Goal: Task Accomplishment & Management: Use online tool/utility

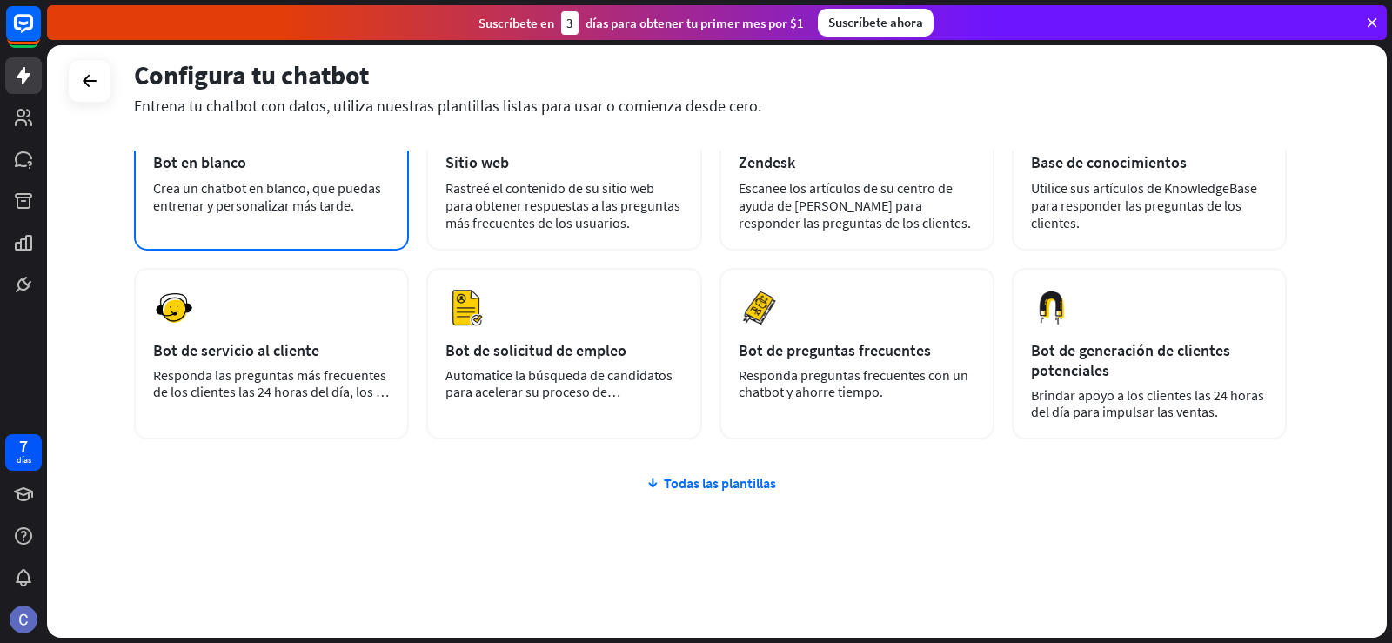
scroll to position [147, 0]
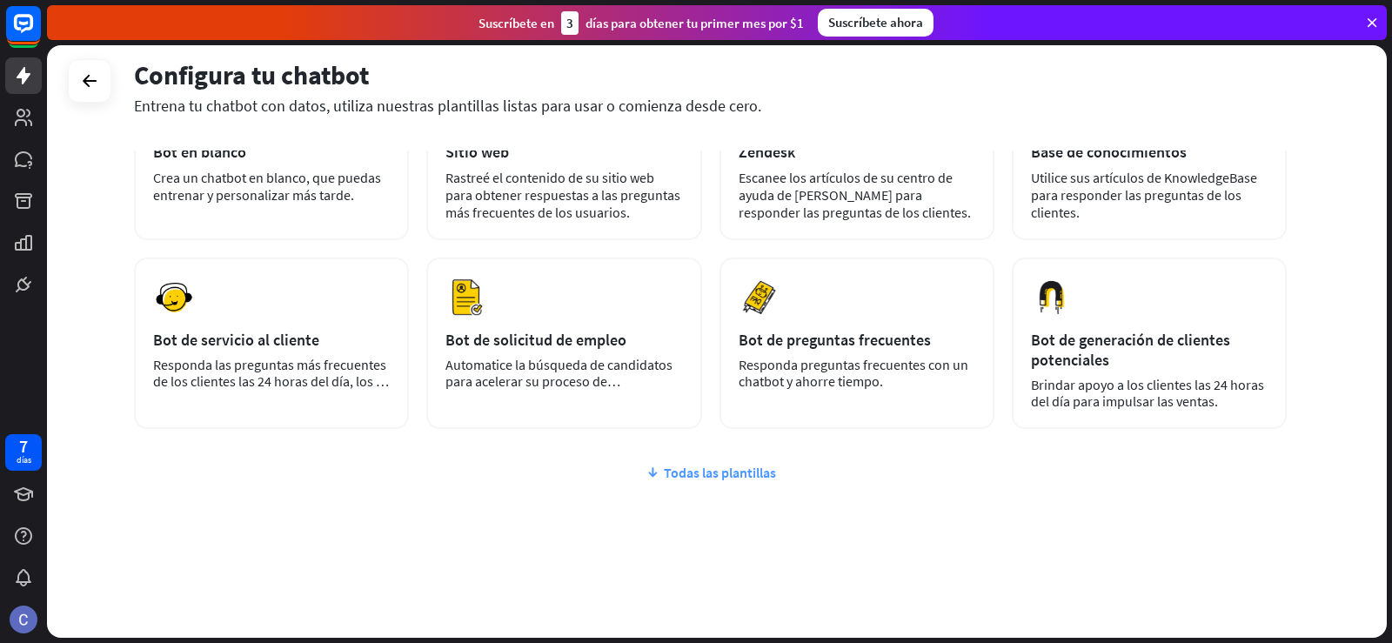
click at [722, 477] on font "Todas las plantillas" at bounding box center [720, 472] width 112 height 17
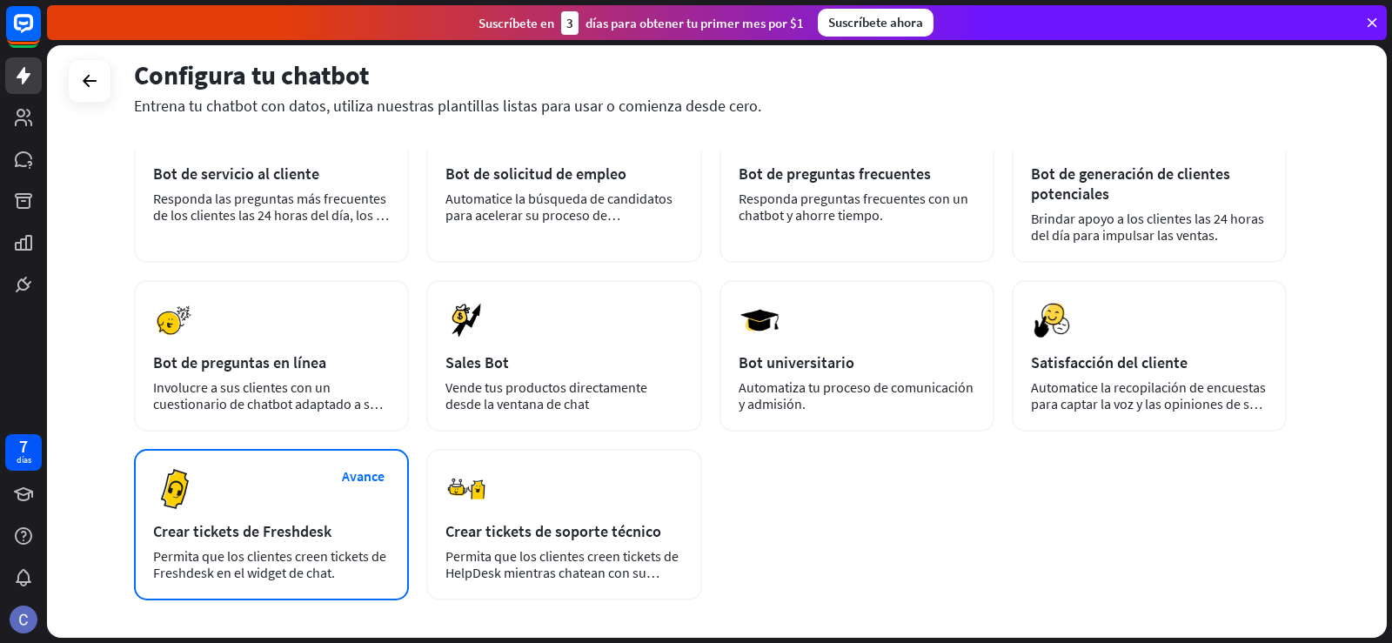
scroll to position [0, 0]
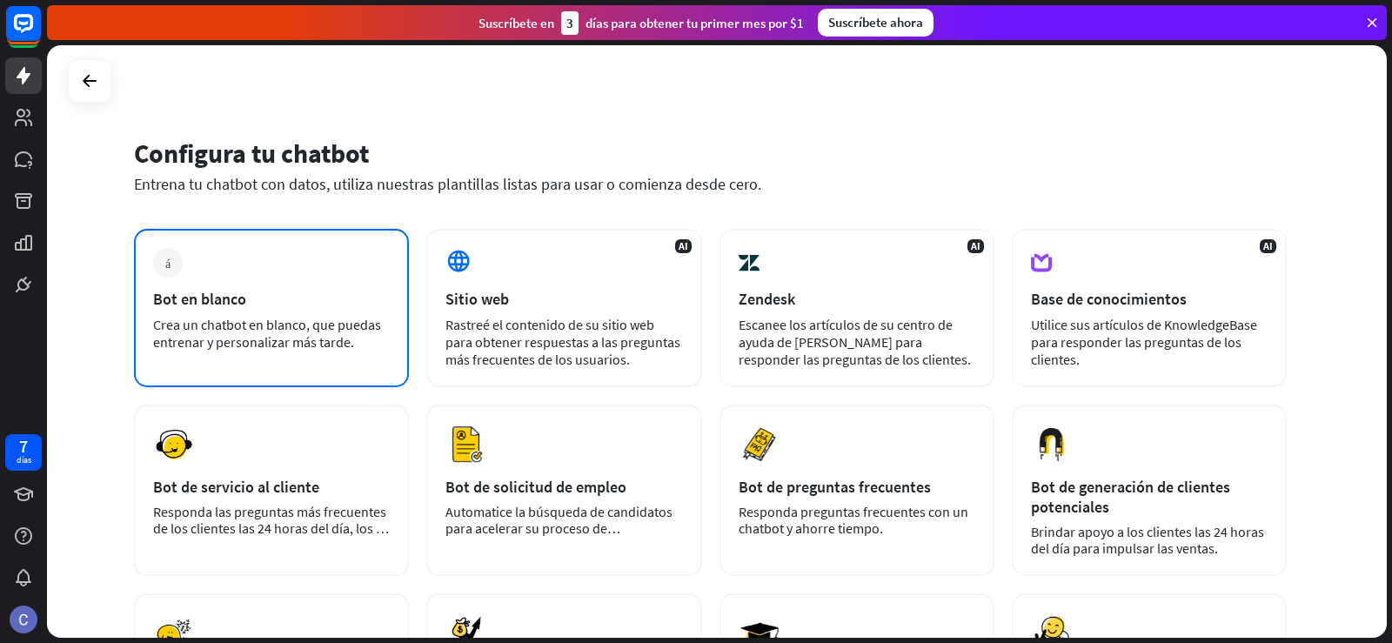
click at [172, 265] on div "más" at bounding box center [168, 263] width 30 height 30
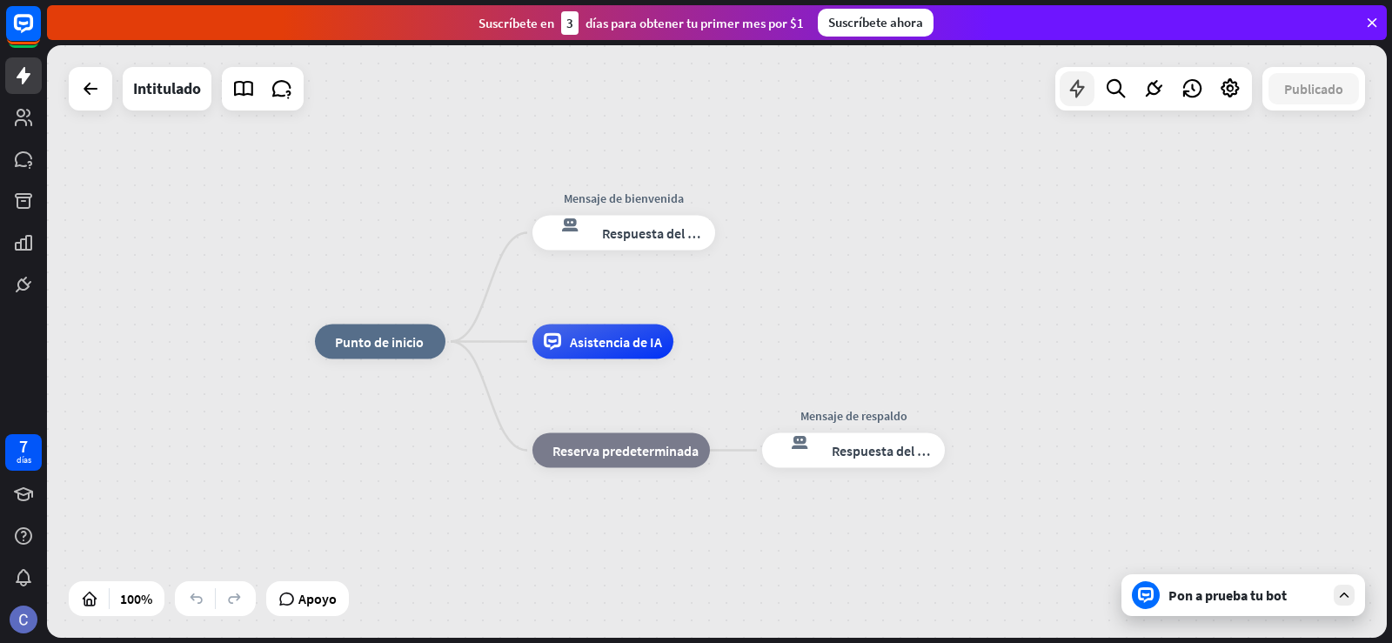
click at [1076, 84] on icon at bounding box center [1077, 88] width 23 height 23
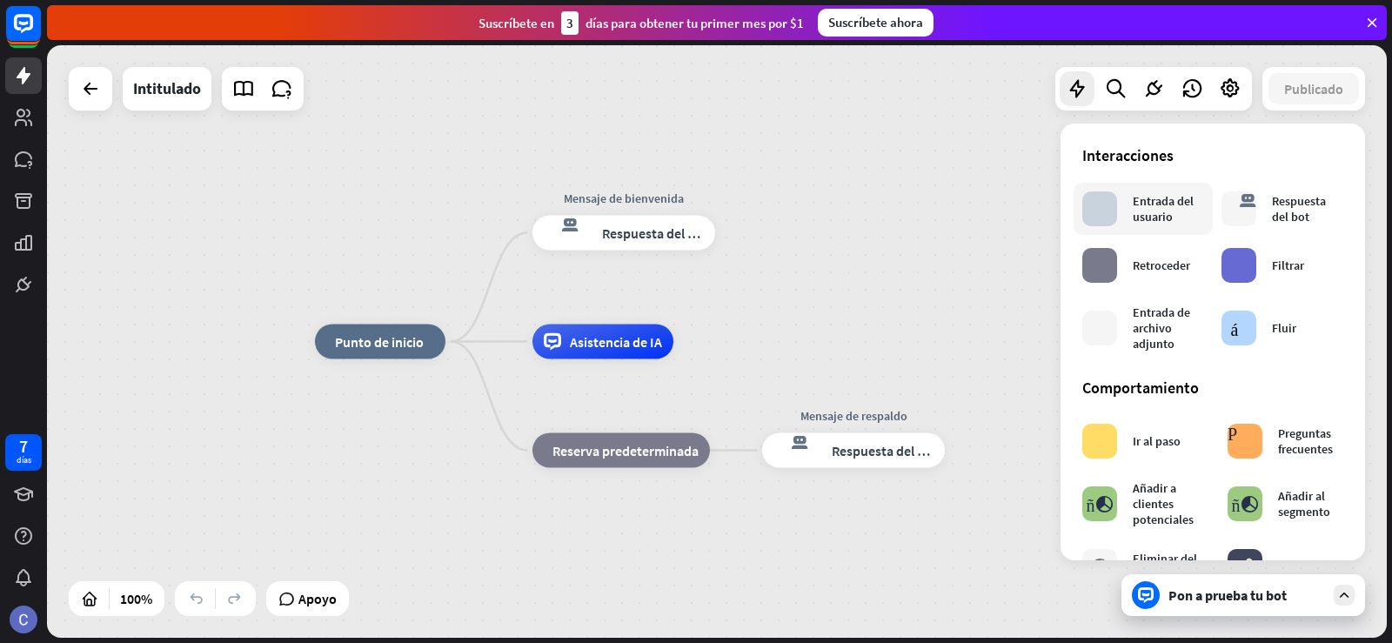
click at [1102, 208] on div "bloquear_entrada_de_usuario" at bounding box center [1100, 208] width 35 height 35
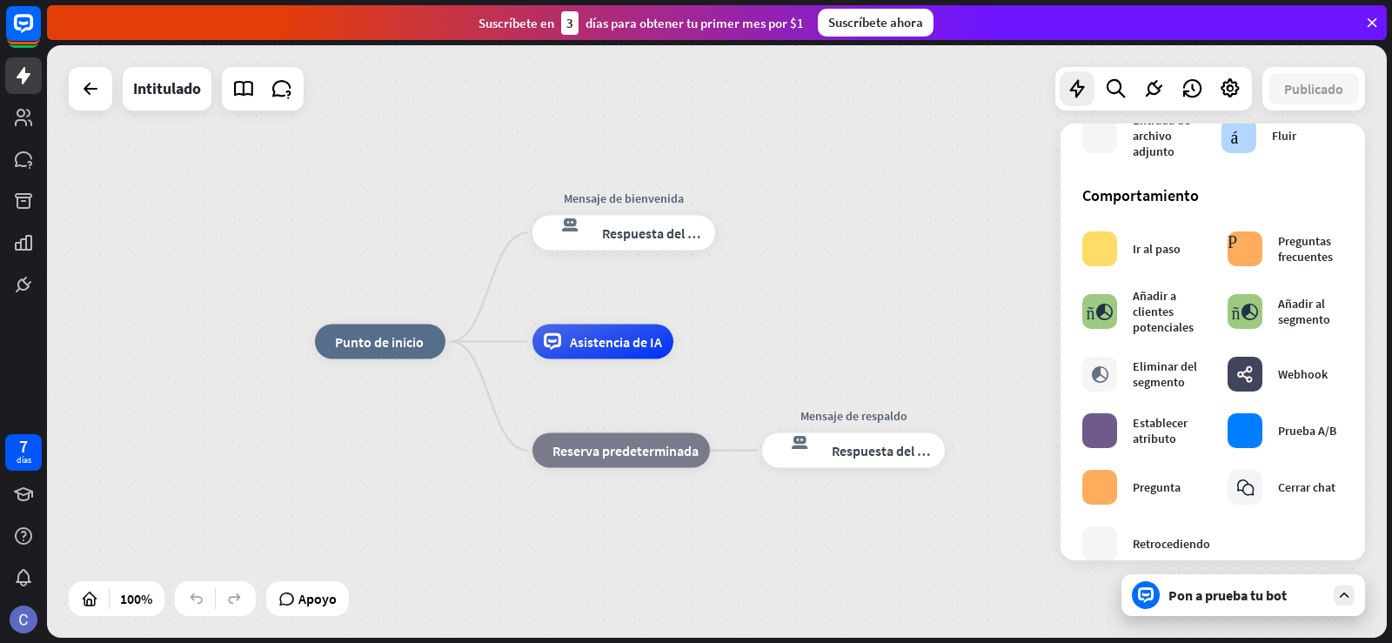
scroll to position [133, 0]
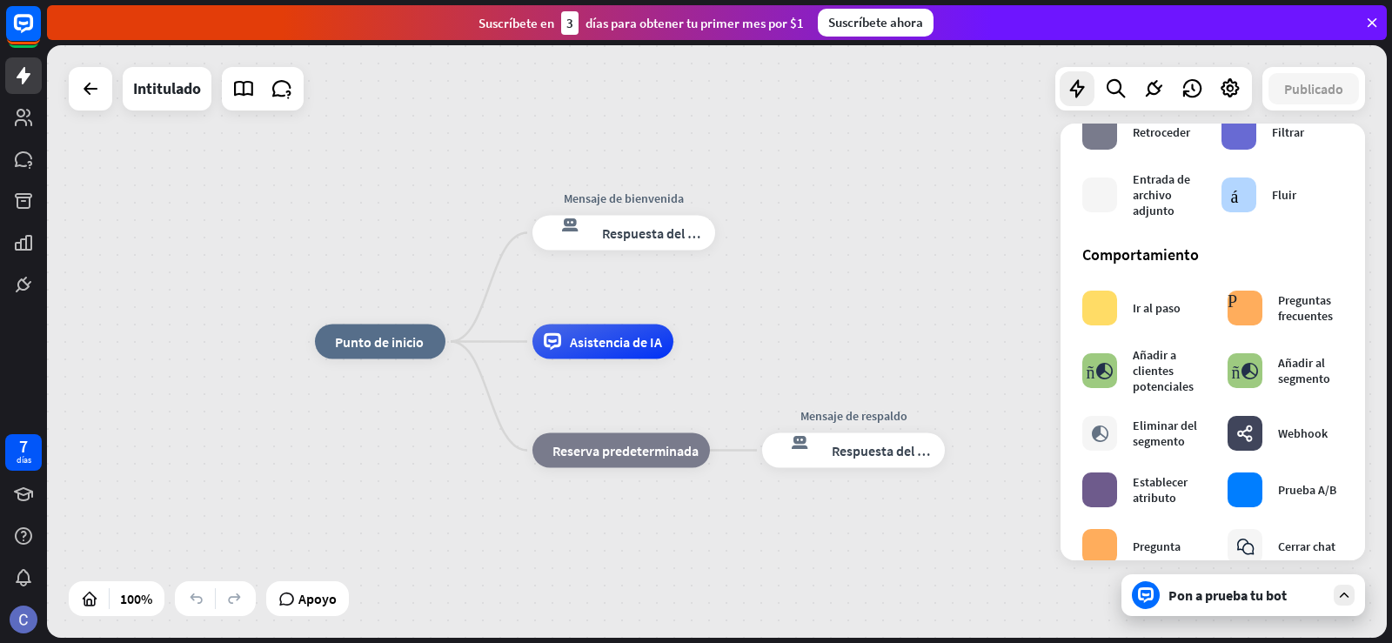
click at [920, 223] on div "inicio_2 Punto de inicio Mensaje de bienvenida respuesta del bot de bloqueo Res…" at bounding box center [717, 341] width 1340 height 593
click at [28, 77] on icon at bounding box center [24, 75] width 14 height 17
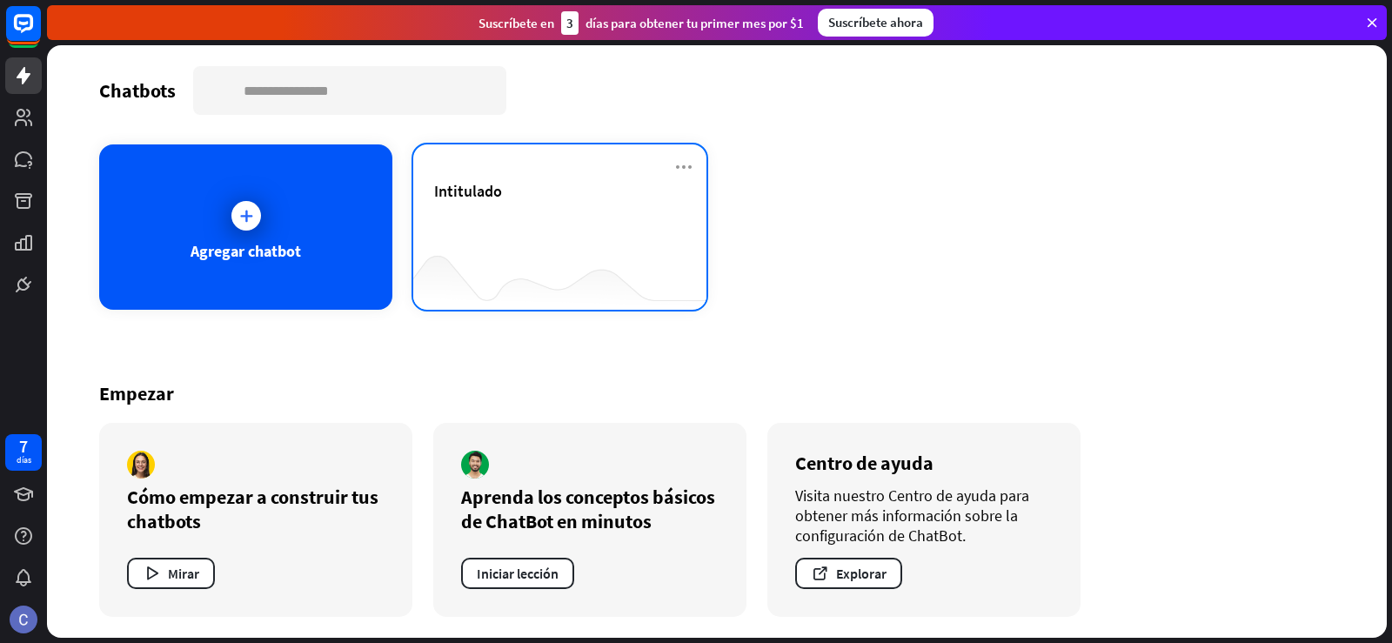
click at [472, 191] on font "Intitulado" at bounding box center [468, 191] width 68 height 20
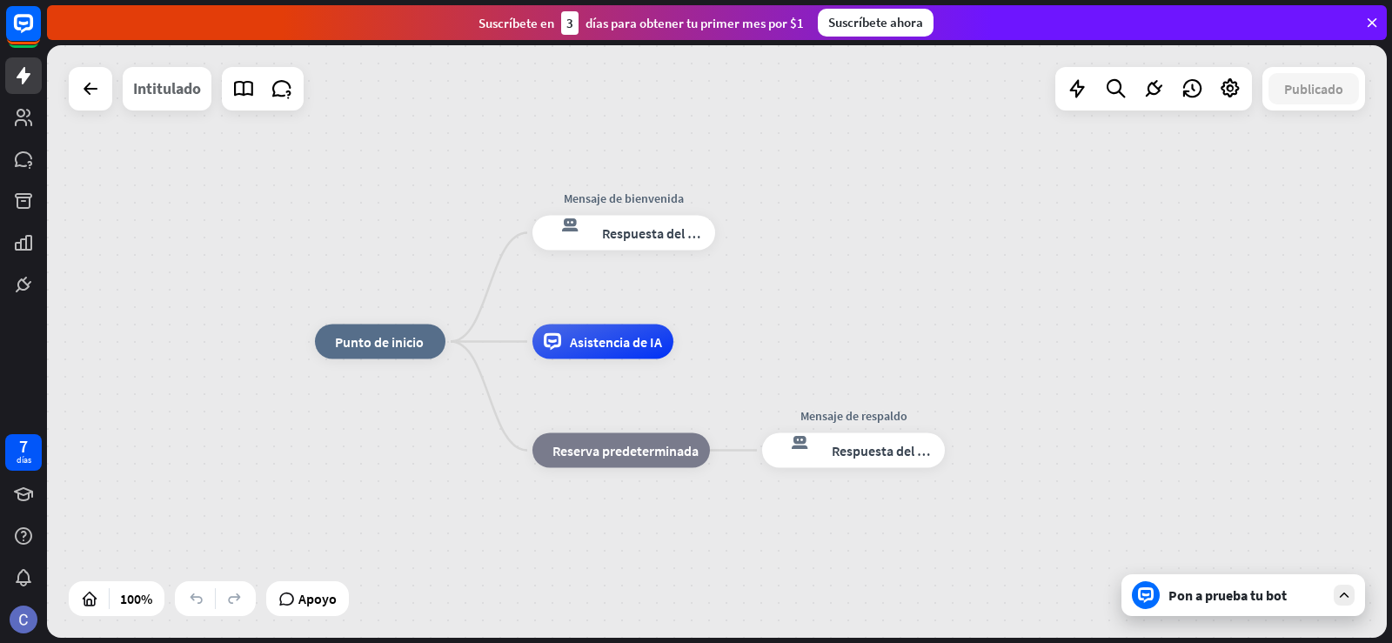
click at [164, 95] on font "Intitulado" at bounding box center [167, 88] width 68 height 20
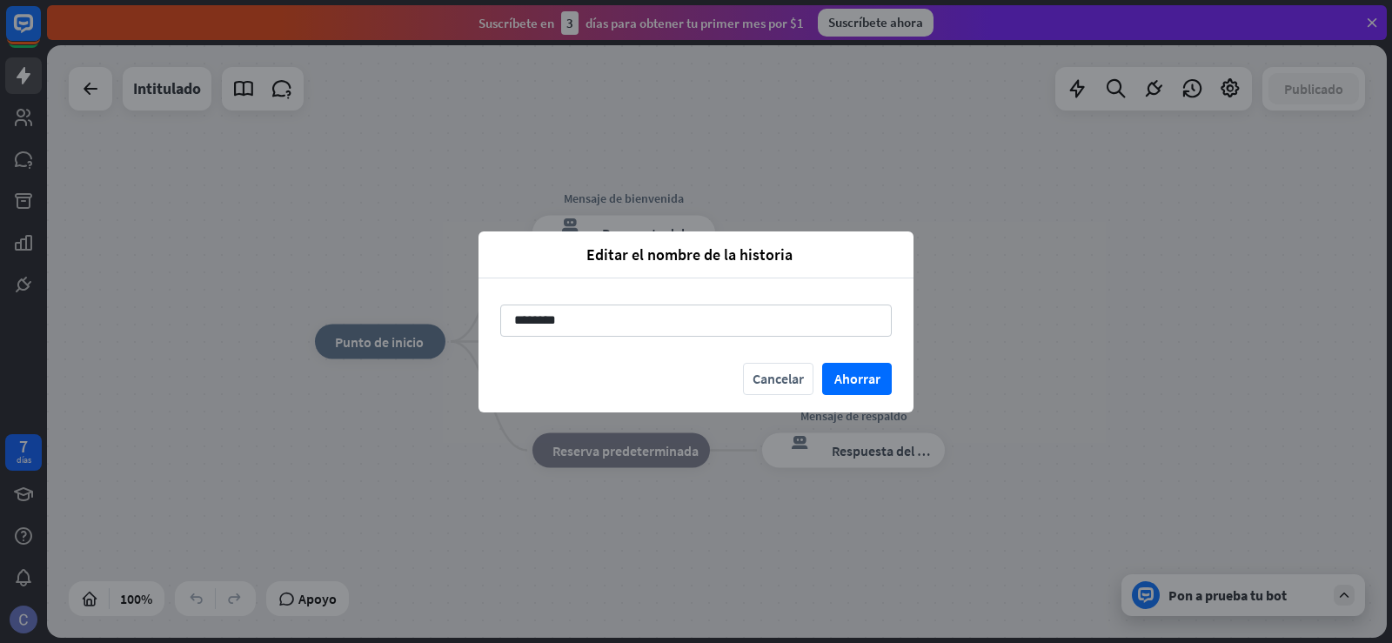
drag, startPoint x: 570, startPoint y: 312, endPoint x: 433, endPoint y: 316, distance: 136.7
click at [433, 316] on div "Editar el nombre de la historia cerca ******** Cancelar Ahorrar" at bounding box center [696, 321] width 1392 height 643
type input "**********"
click at [857, 382] on font "Ahorrar" at bounding box center [858, 378] width 46 height 17
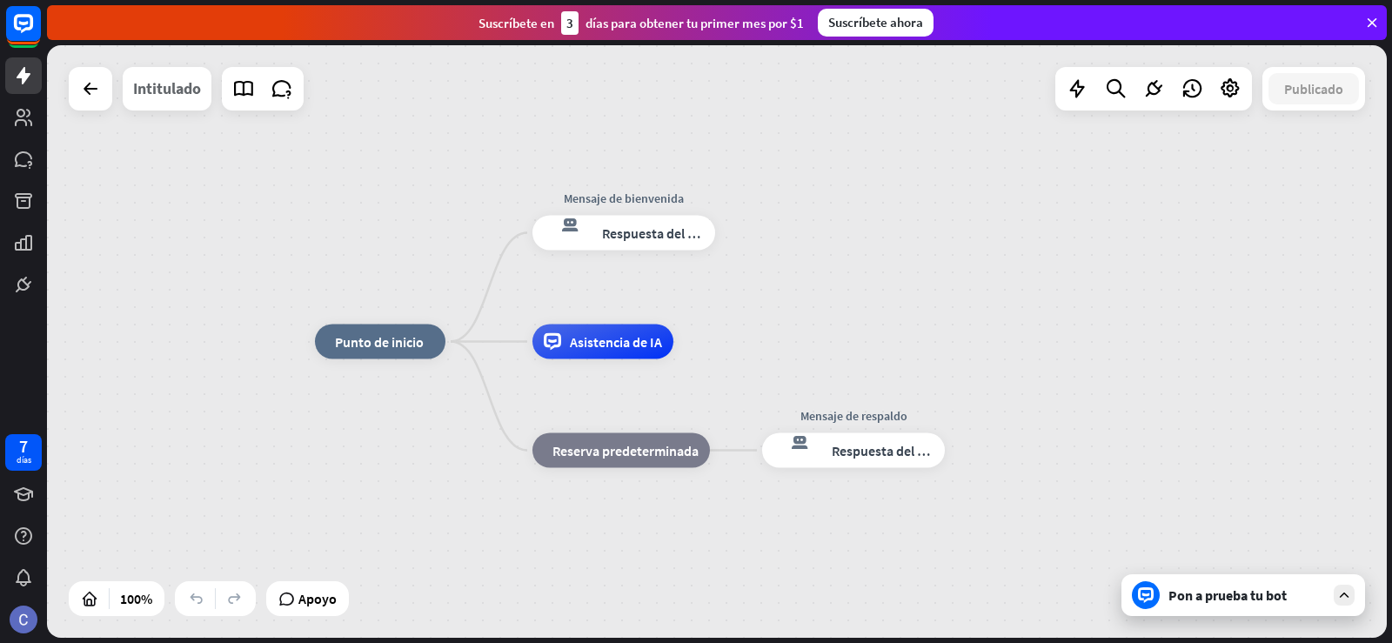
click at [171, 90] on font "Intitulado" at bounding box center [167, 88] width 68 height 20
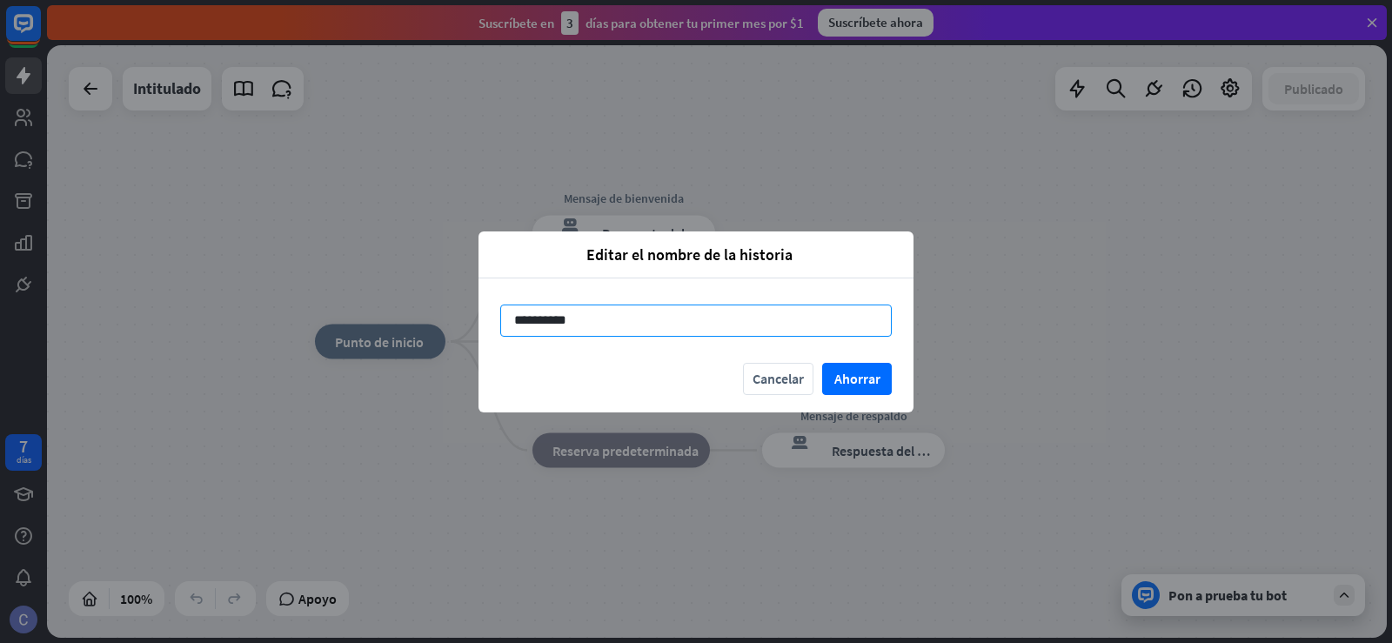
click at [635, 326] on input "**********" at bounding box center [696, 321] width 392 height 32
click at [863, 381] on font "Ahorrar" at bounding box center [858, 378] width 46 height 17
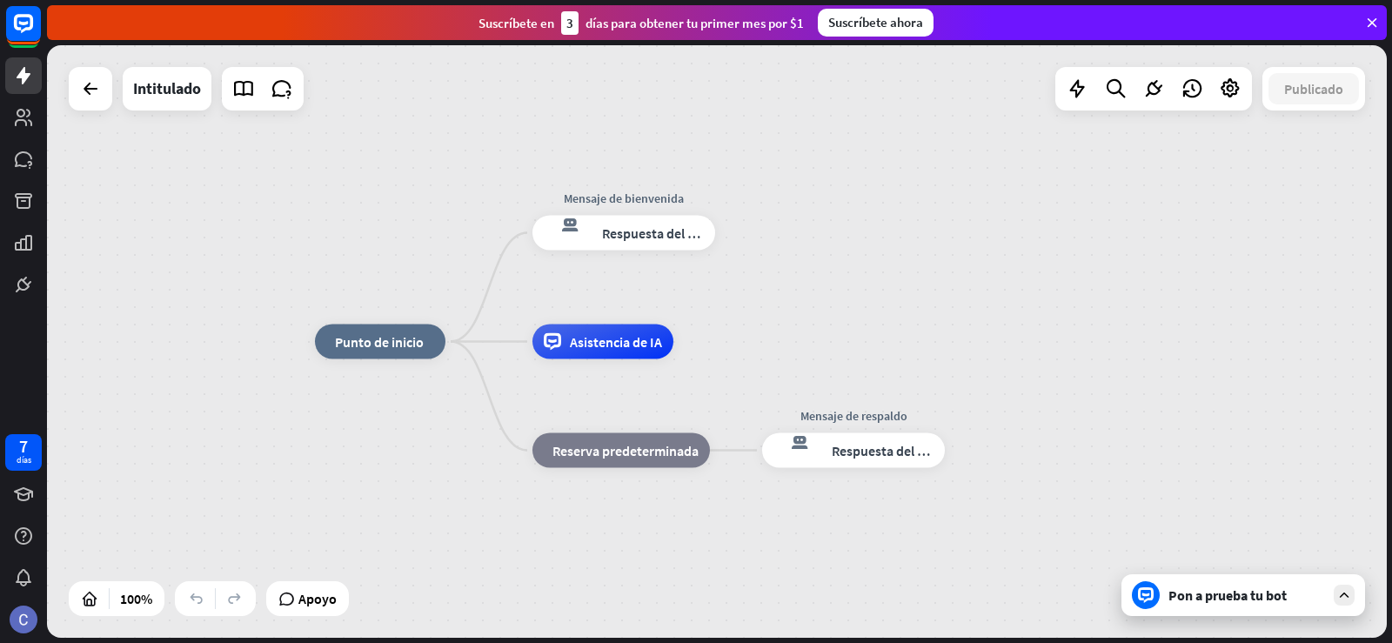
click at [81, 64] on div "inicio_2 Punto de inicio Mensaje de bienvenida respuesta del bot de bloqueo Res…" at bounding box center [717, 341] width 1340 height 593
click at [19, 78] on icon at bounding box center [24, 75] width 14 height 17
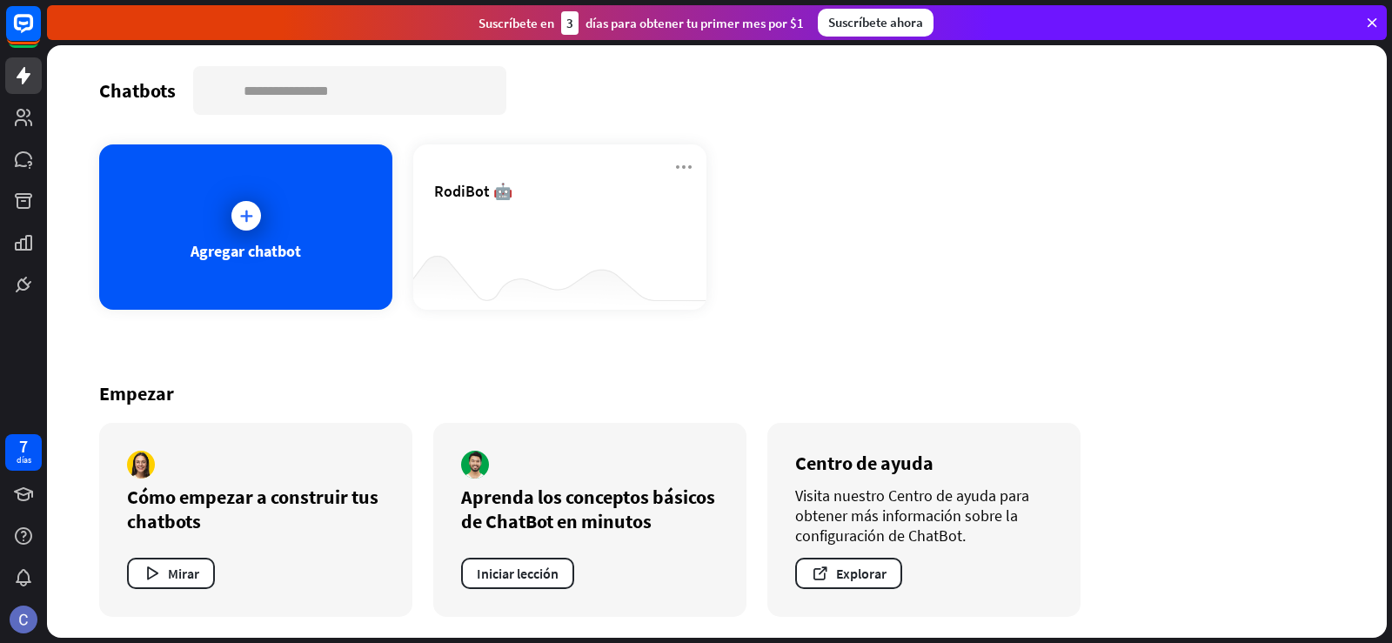
click at [221, 522] on div "Cómo empezar a construir tus chatbots" at bounding box center [256, 509] width 258 height 49
click at [189, 568] on font "Mirar" at bounding box center [183, 573] width 31 height 17
